Goal: Task Accomplishment & Management: Use online tool/utility

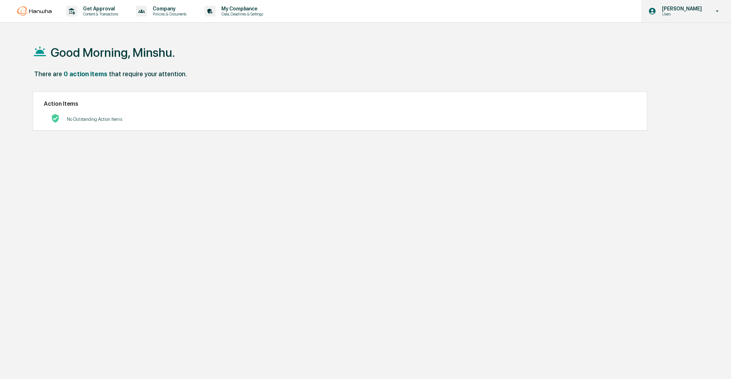
click at [685, 12] on p "Users" at bounding box center [680, 14] width 49 height 5
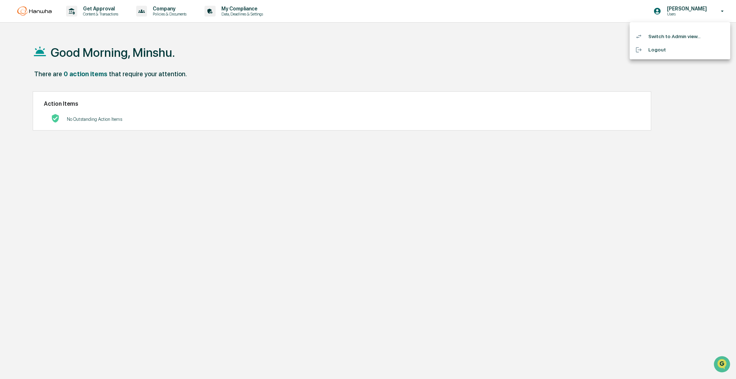
drag, startPoint x: 671, startPoint y: 48, endPoint x: 676, endPoint y: 33, distance: 15.5
click at [677, 33] on ul "Switch to Admin view... Logout" at bounding box center [680, 40] width 101 height 37
click at [676, 33] on li "Switch to Admin view..." at bounding box center [680, 36] width 101 height 13
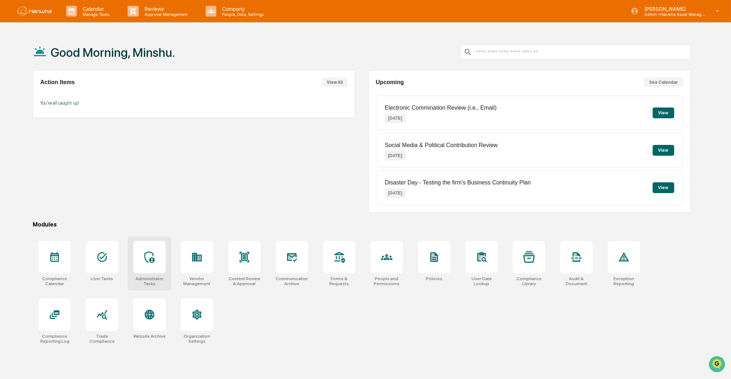
click at [153, 260] on icon at bounding box center [150, 257] width 10 height 12
click at [99, 256] on icon at bounding box center [102, 257] width 12 height 12
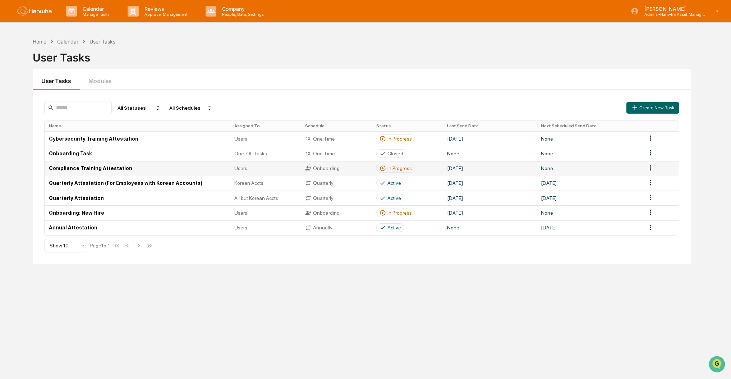
click at [99, 168] on td "Compliance Training Attestation" at bounding box center [137, 168] width 185 height 15
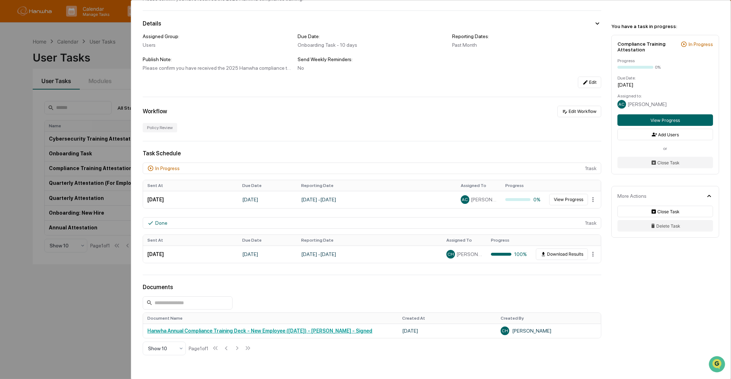
scroll to position [96, 0]
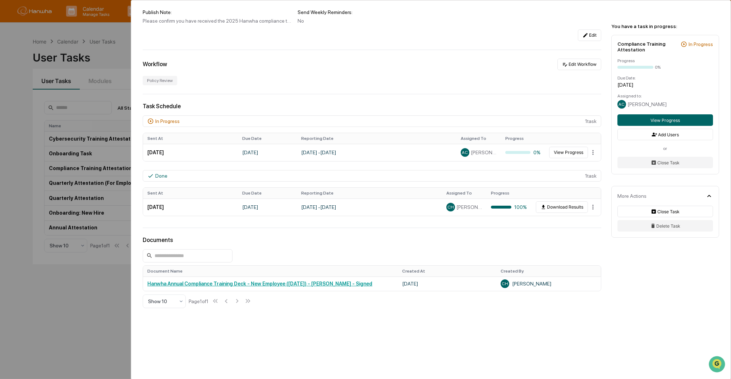
click at [72, 304] on div "User Tasks Compliance Training Attestation Compliance Training Attestation Acti…" at bounding box center [365, 189] width 731 height 379
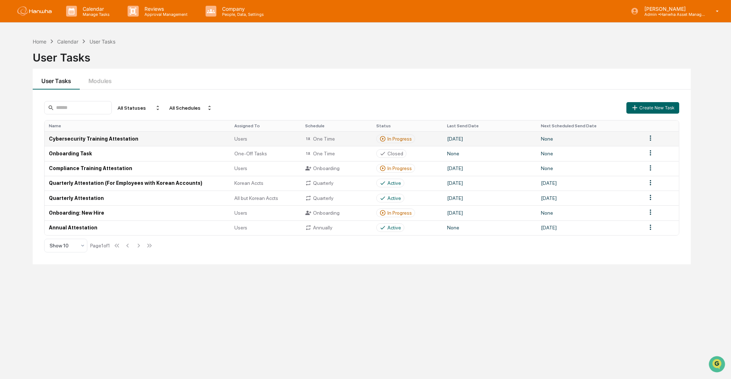
click at [94, 138] on td "Cybersecurity Training Attestation" at bounding box center [137, 138] width 185 height 15
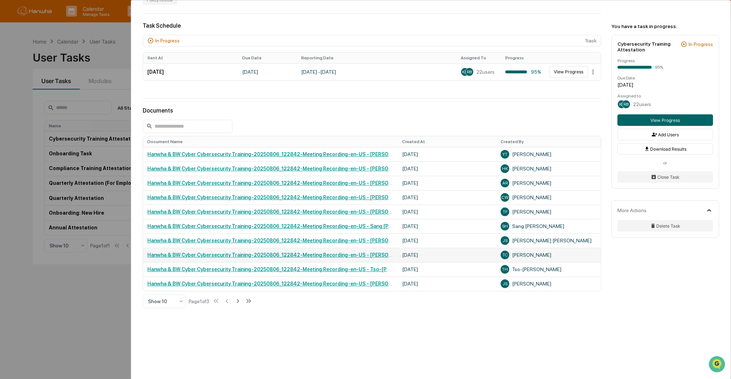
scroll to position [160, 0]
click at [242, 301] on icon at bounding box center [238, 300] width 8 height 8
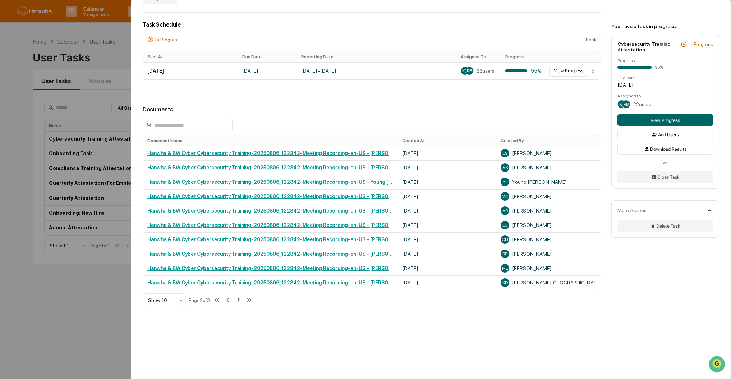
click at [240, 301] on icon at bounding box center [239, 300] width 8 height 8
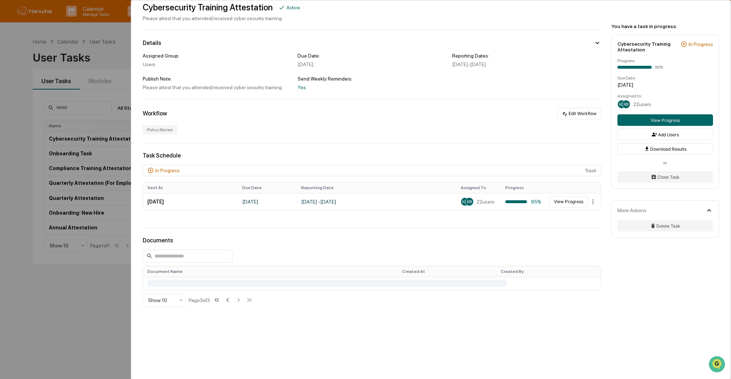
scroll to position [31, 0]
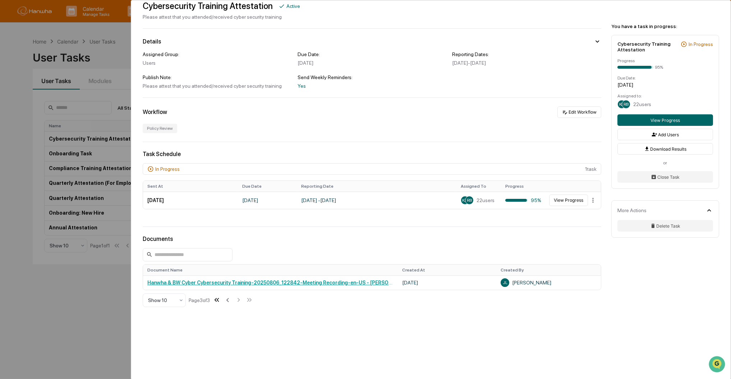
click at [219, 301] on icon at bounding box center [218, 300] width 3 height 4
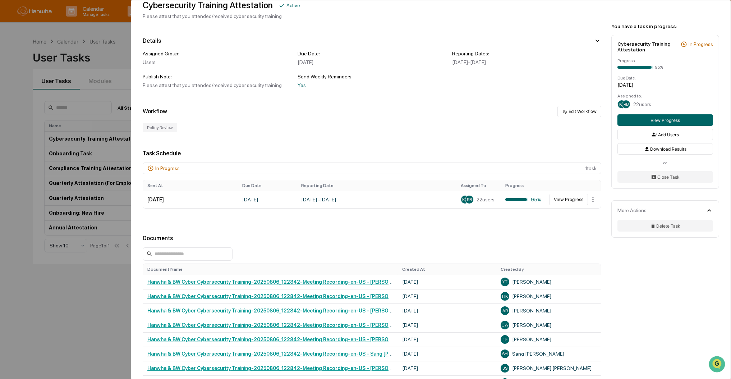
click at [203, 169] on div "In Progress 1 task" at bounding box center [372, 168] width 459 height 12
click at [570, 201] on button "View Progress" at bounding box center [568, 200] width 39 height 12
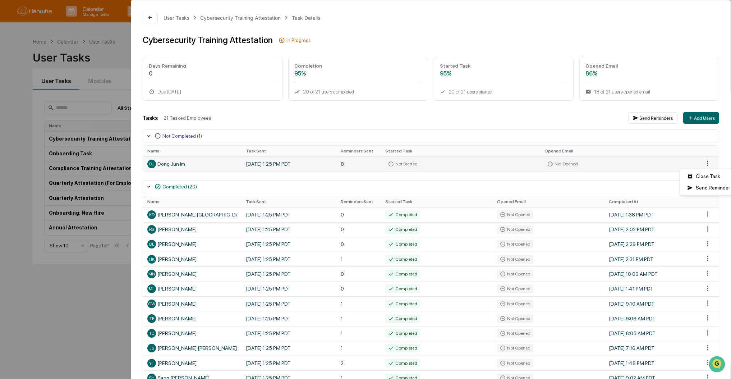
click at [700, 164] on html "Calendar Manage Tasks Reviews Approval Management Company People, Data, Setting…" at bounding box center [365, 189] width 731 height 379
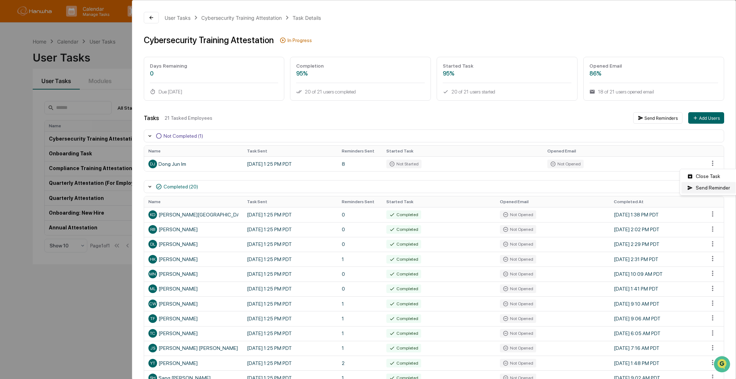
click at [708, 188] on div "Send Reminder" at bounding box center [709, 188] width 54 height 12
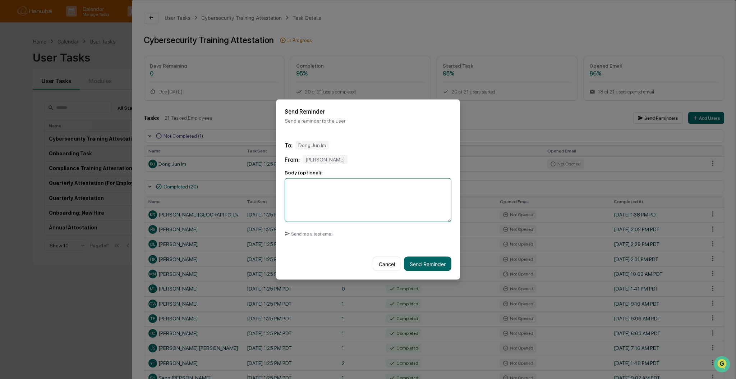
click at [350, 197] on textarea at bounding box center [368, 200] width 167 height 44
drag, startPoint x: 308, startPoint y: 185, endPoint x: 312, endPoint y: 183, distance: 4.2
click at [308, 184] on textarea "**********" at bounding box center [368, 200] width 167 height 44
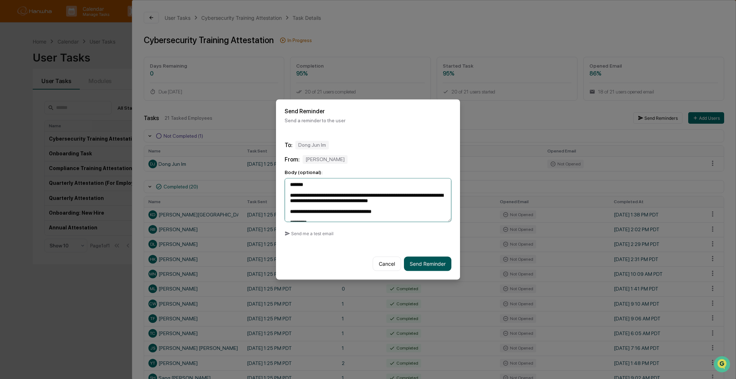
type textarea "**********"
click at [438, 261] on button "Send Reminder" at bounding box center [427, 264] width 47 height 14
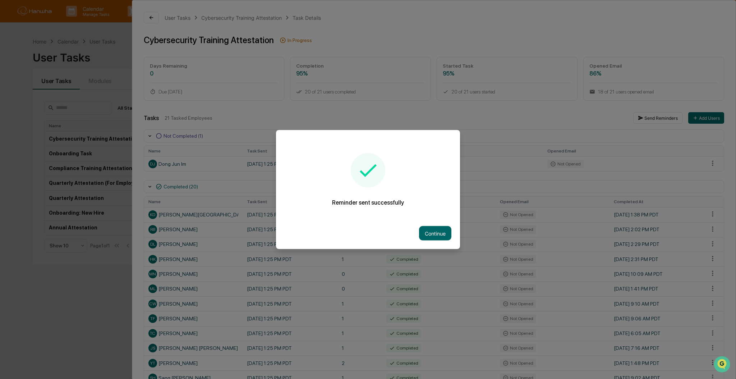
drag, startPoint x: 417, startPoint y: 224, endPoint x: 421, endPoint y: 226, distance: 4.2
click at [418, 224] on div "Continue" at bounding box center [368, 233] width 184 height 32
click at [427, 230] on button "Continue" at bounding box center [435, 233] width 32 height 14
